Goal: Task Accomplishment & Management: Use online tool/utility

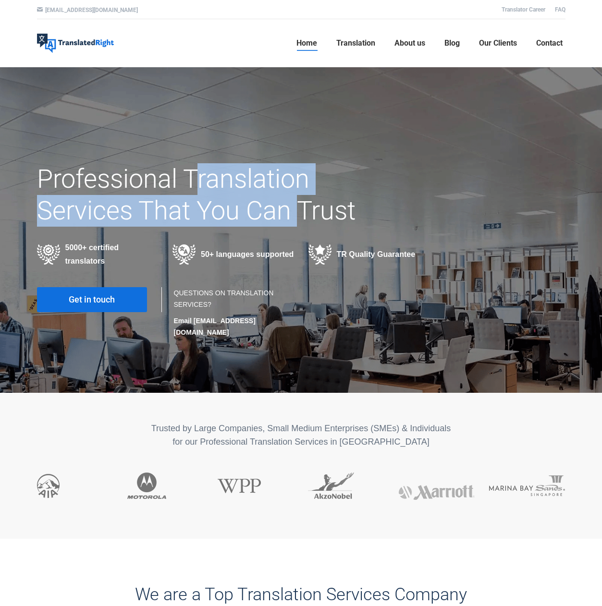
drag, startPoint x: 200, startPoint y: 177, endPoint x: 295, endPoint y: 220, distance: 104.3
click at [295, 220] on h1 "Professional Translation Services That You Can Trust" at bounding box center [210, 194] width 347 height 63
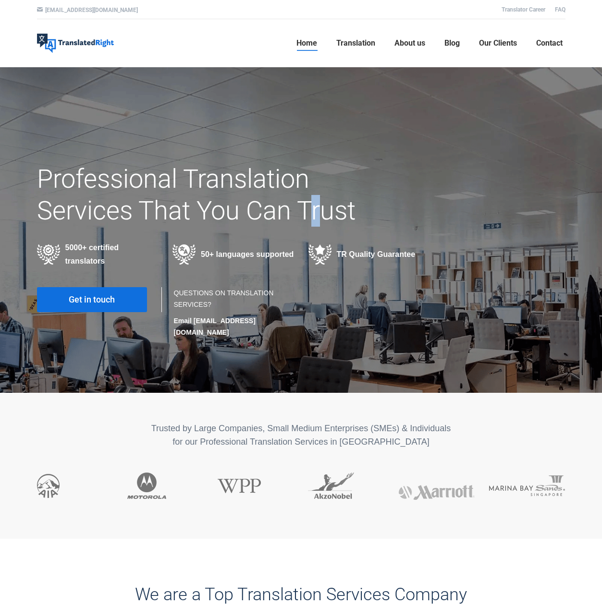
click at [317, 219] on h1 "Professional Translation Services That You Can Trust" at bounding box center [210, 194] width 347 height 63
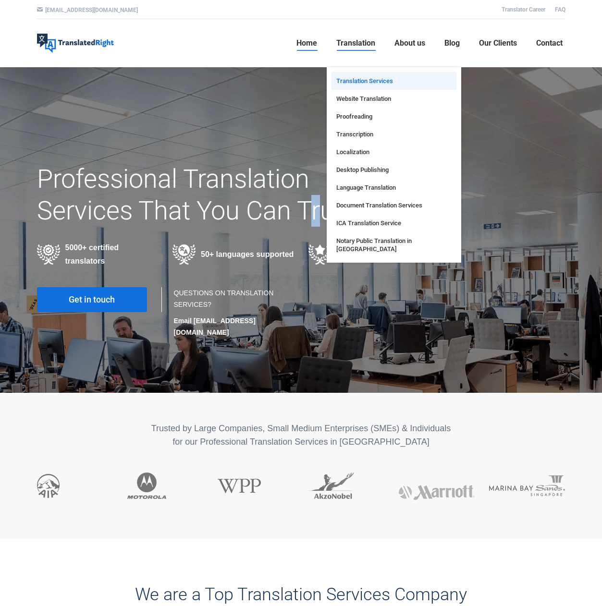
click at [356, 78] on span "Translation Services" at bounding box center [364, 81] width 57 height 8
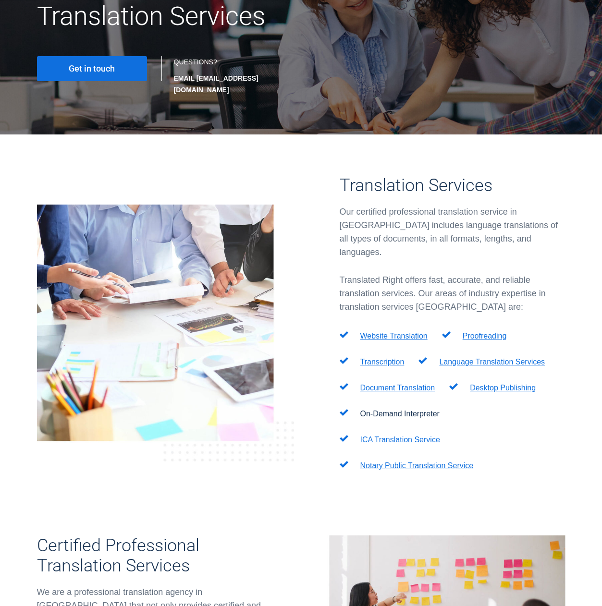
scroll to position [259, 0]
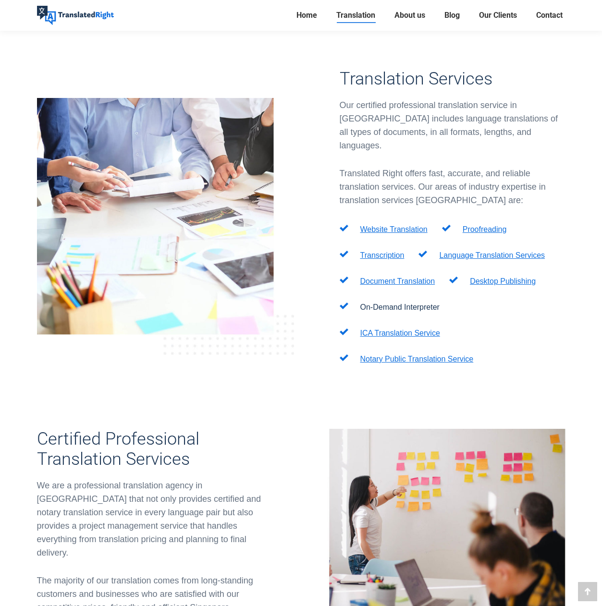
click at [380, 197] on div "Translation Services Our certified professional translation service in Singapor…" at bounding box center [453, 226] width 226 height 315
click at [381, 225] on link "Website Translation" at bounding box center [393, 229] width 67 height 8
